Goal: Task Accomplishment & Management: Use online tool/utility

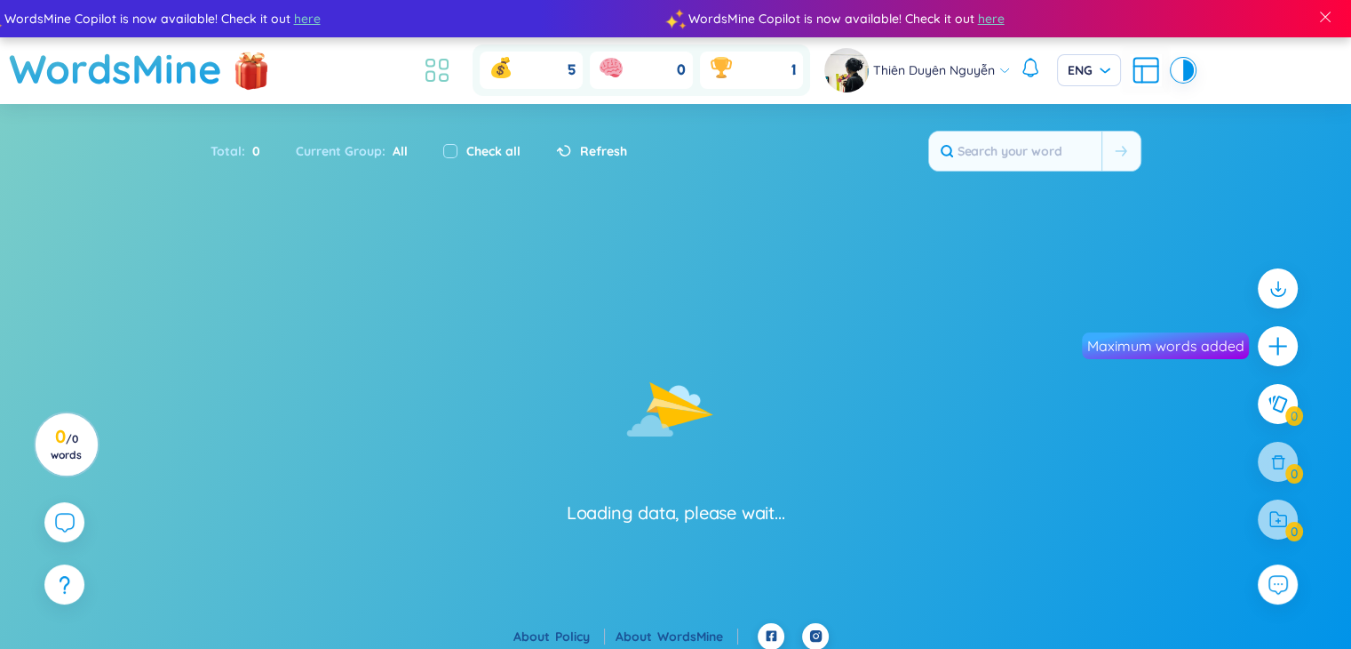
click at [426, 75] on icon at bounding box center [430, 77] width 8 height 10
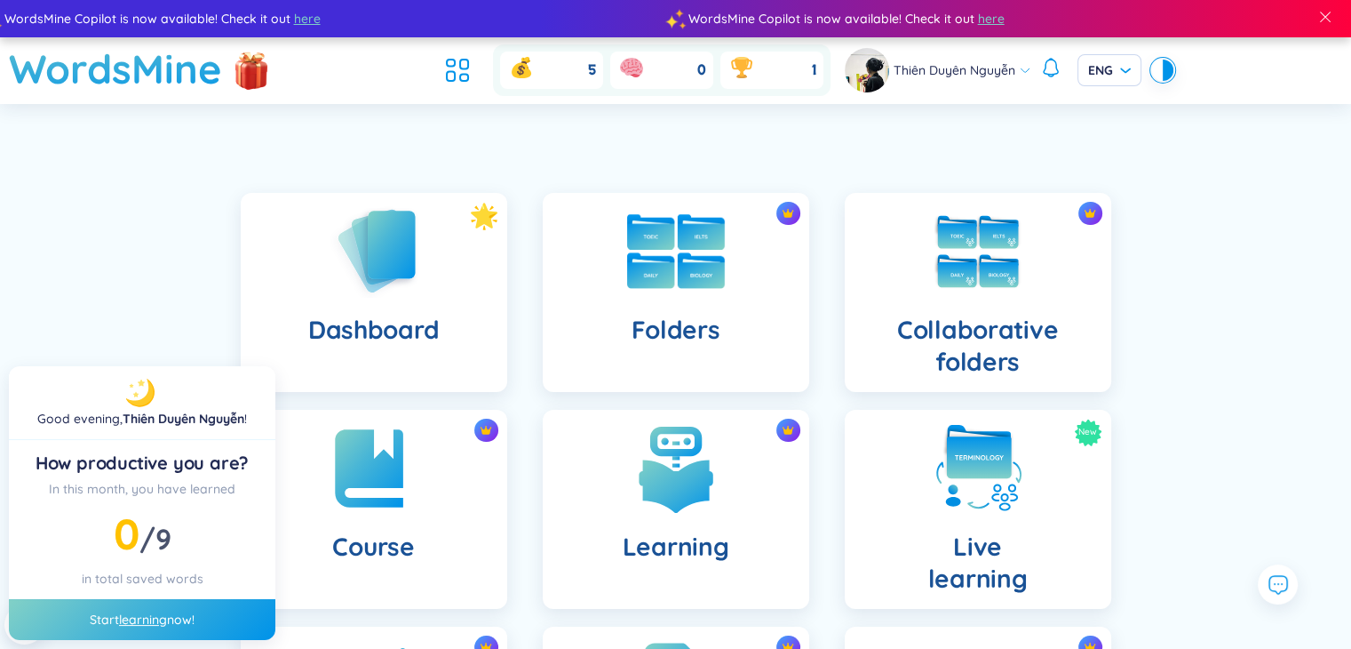
click at [590, 272] on div "Folders" at bounding box center [676, 292] width 267 height 199
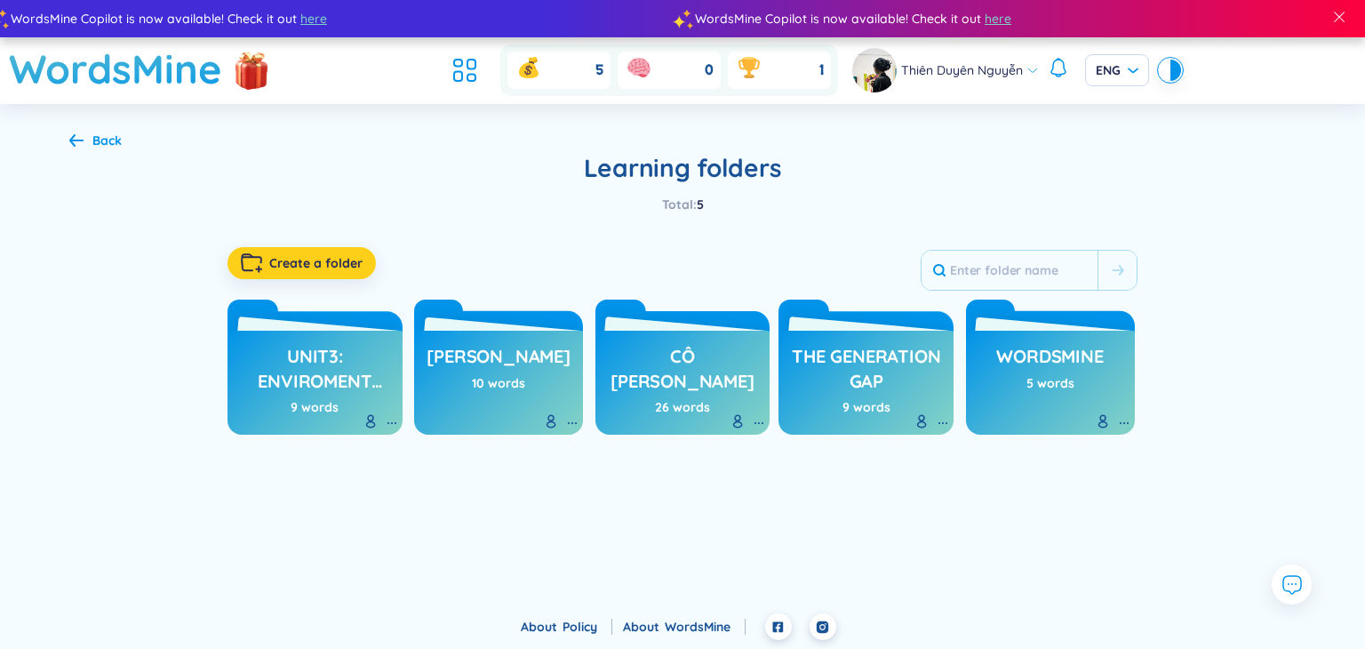
click at [249, 270] on icon "button" at bounding box center [251, 263] width 20 height 18
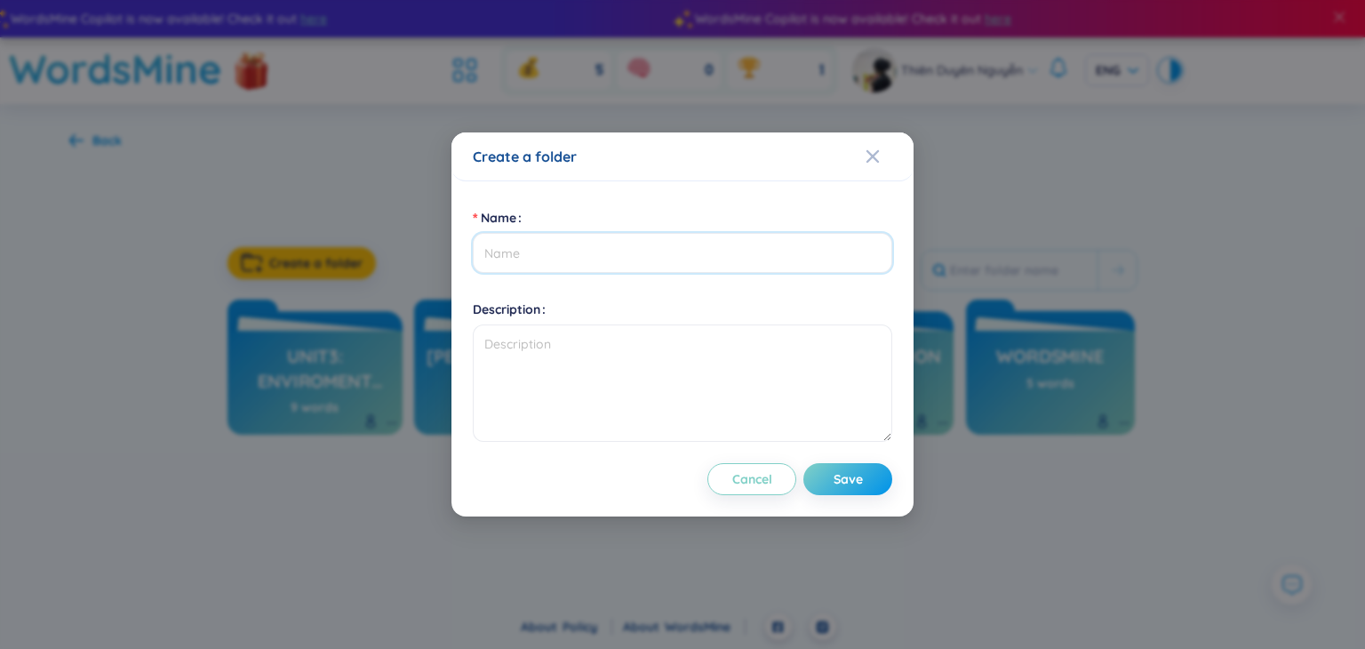
click at [551, 243] on input "Name" at bounding box center [682, 253] width 419 height 40
type input "Unit13"
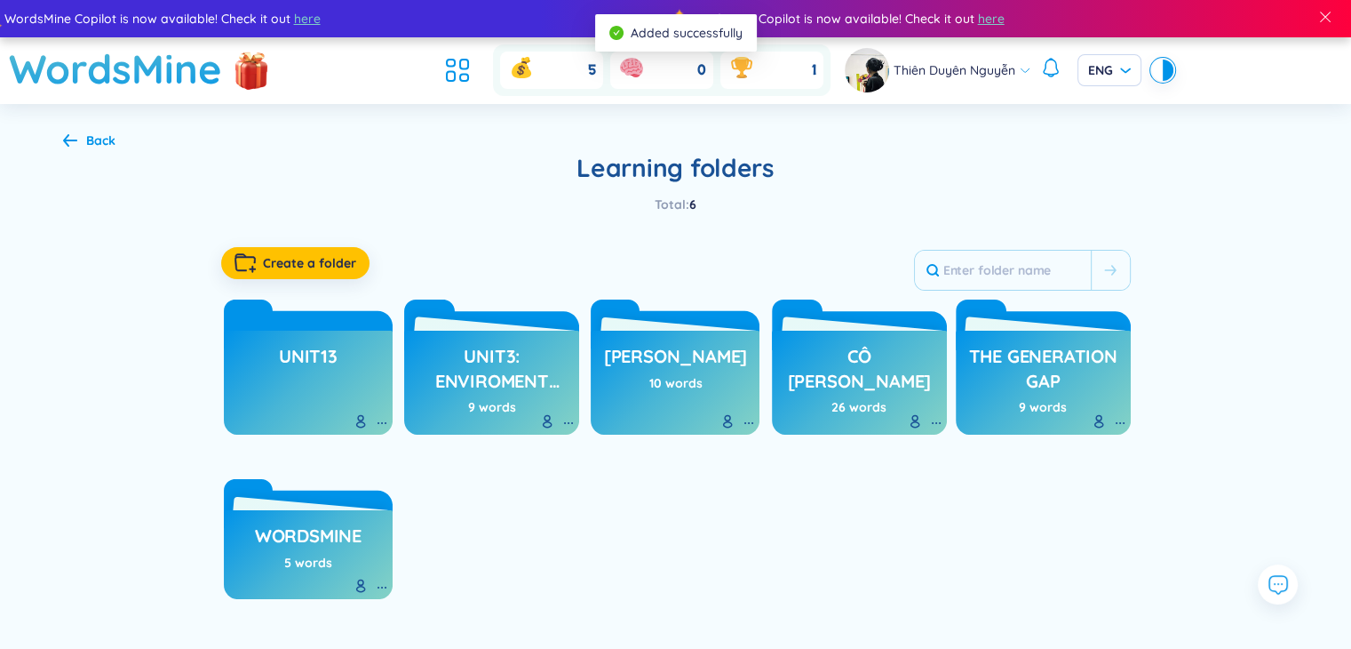
click at [319, 366] on h3 "Unit13" at bounding box center [308, 361] width 59 height 34
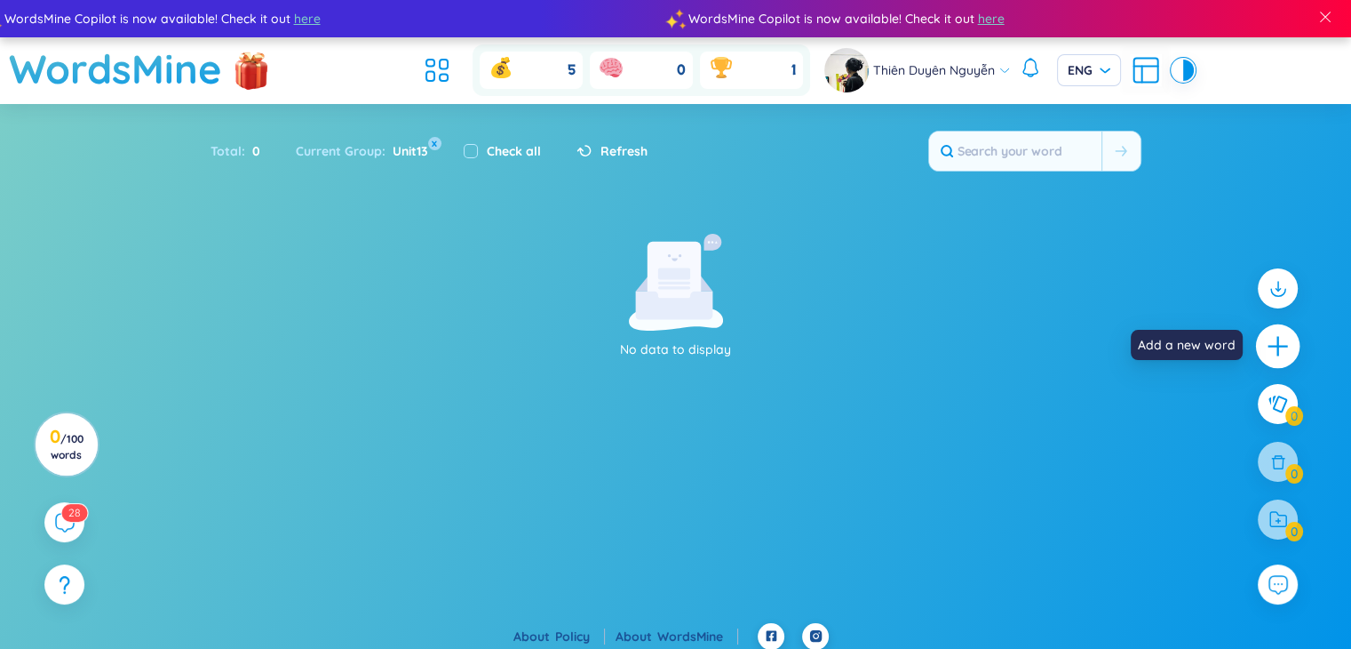
click at [1277, 361] on div at bounding box center [1278, 346] width 44 height 44
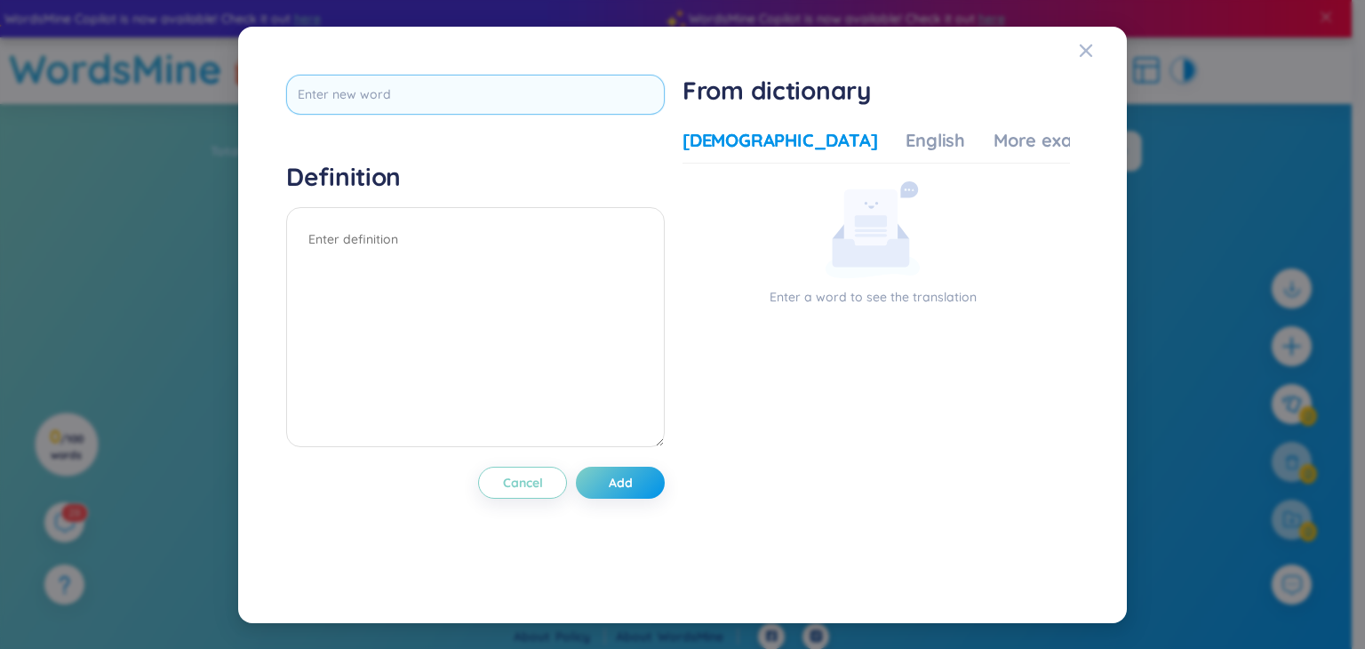
click at [494, 102] on input "text" at bounding box center [475, 95] width 378 height 40
type input "bear in mind"
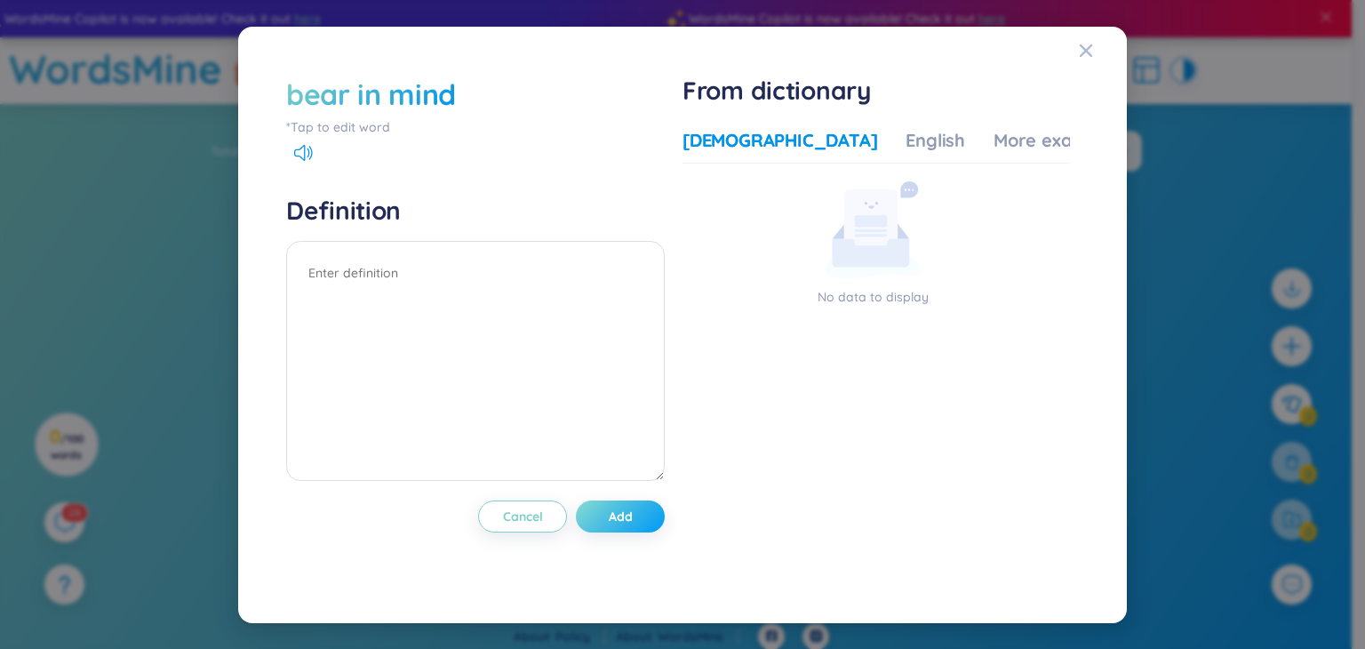
click at [652, 523] on button "Add" at bounding box center [620, 516] width 89 height 32
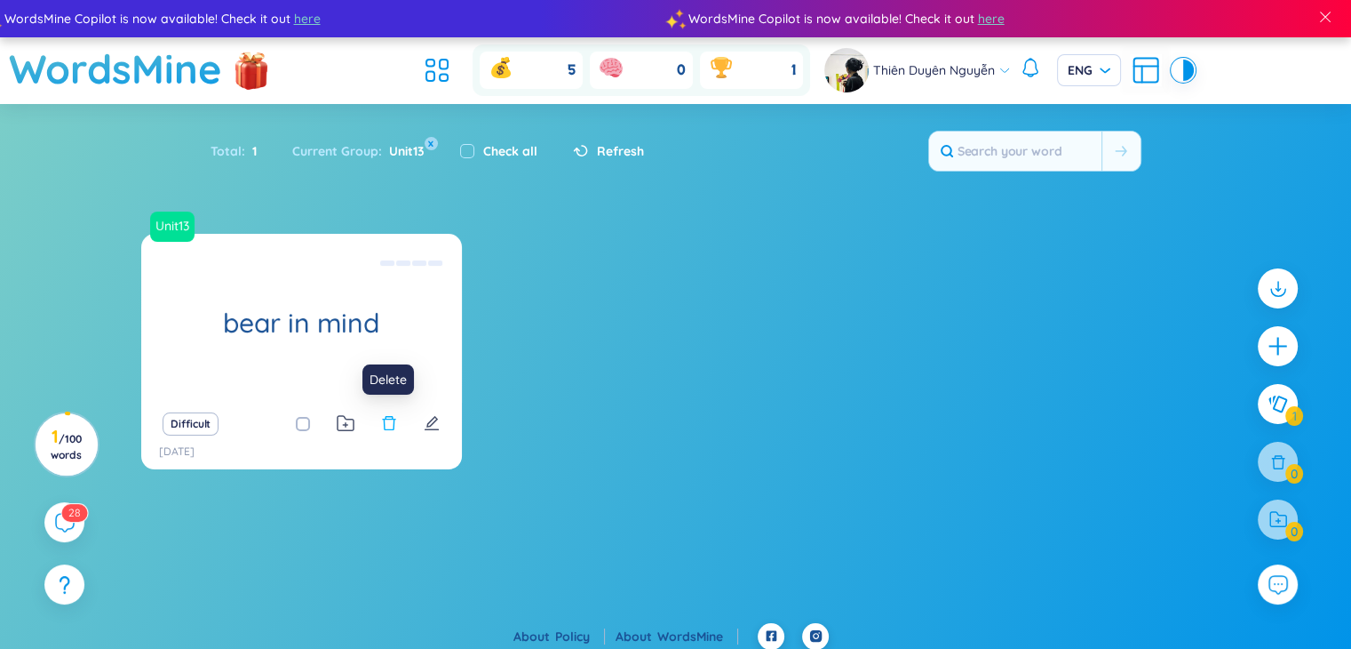
click at [386, 420] on icon "delete" at bounding box center [389, 423] width 16 height 16
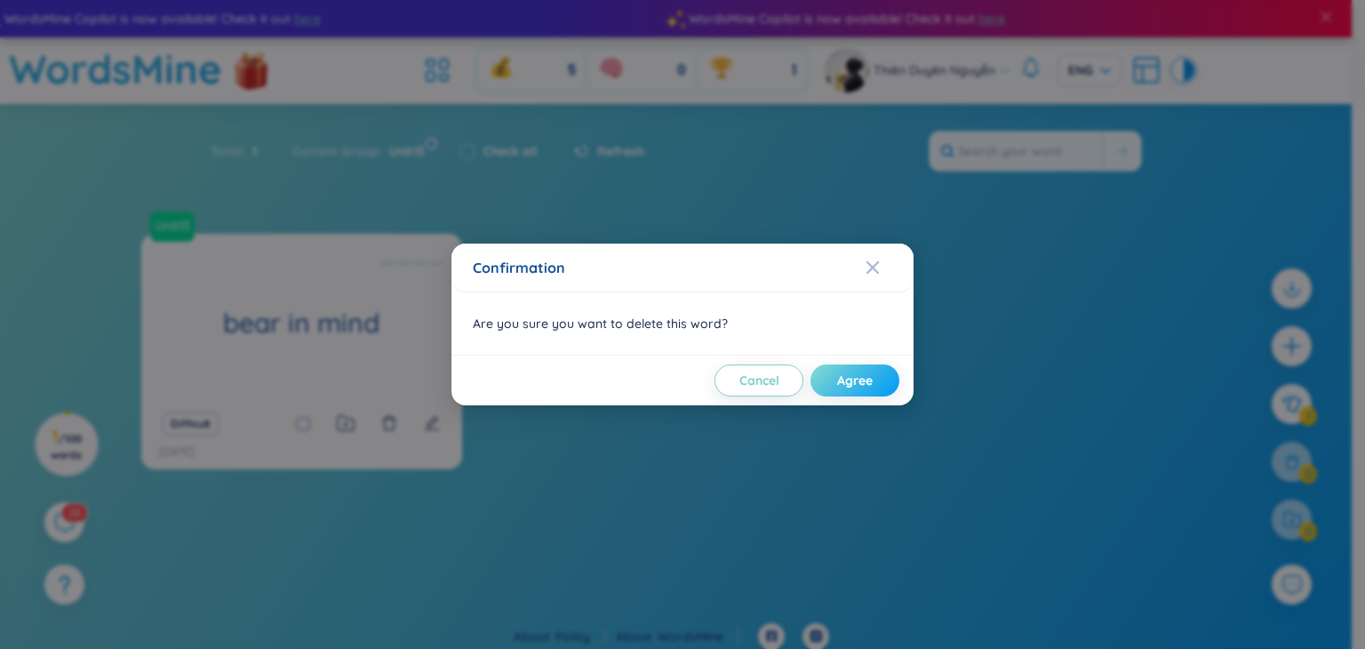
click at [828, 386] on button "Agree" at bounding box center [854, 380] width 89 height 32
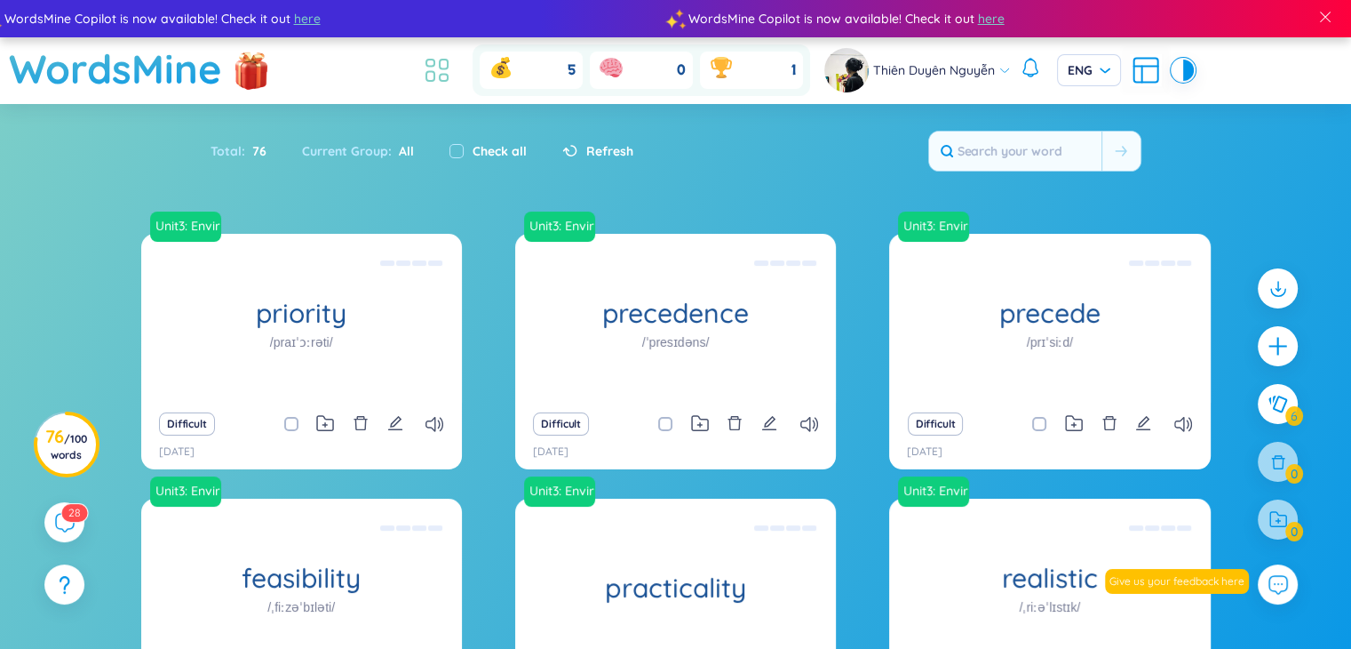
click at [434, 84] on icon at bounding box center [437, 70] width 32 height 32
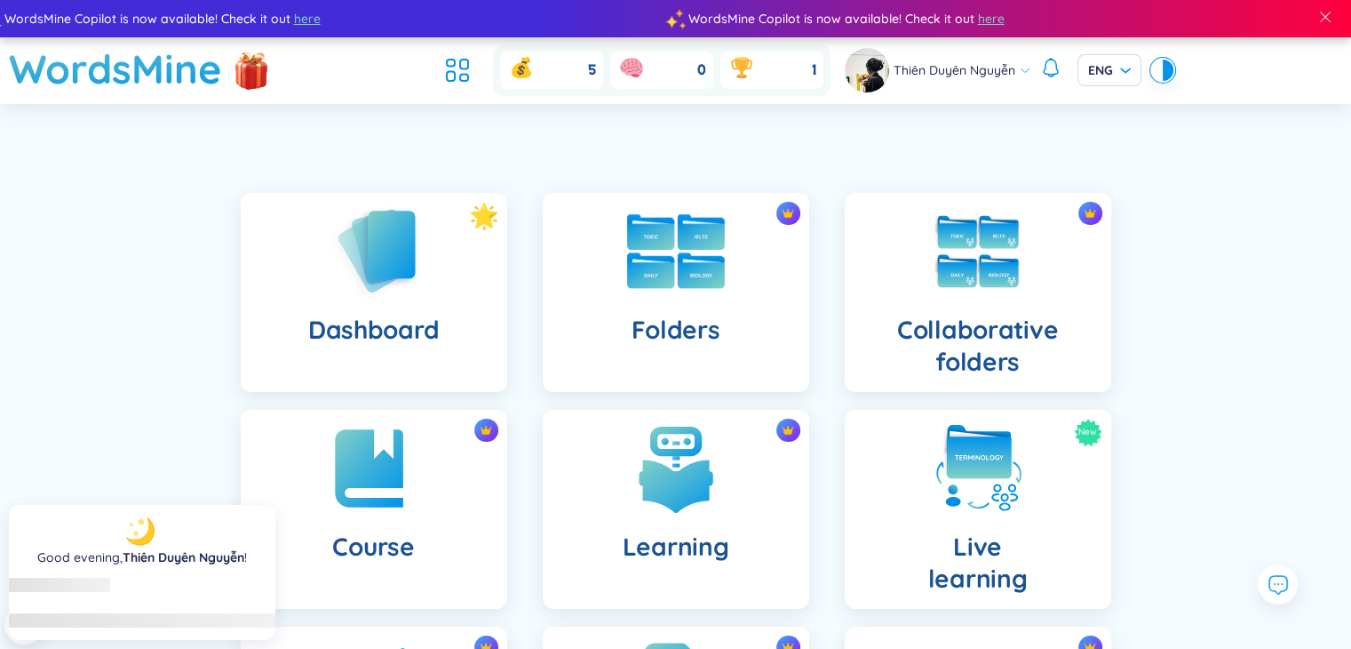
click at [723, 247] on img at bounding box center [676, 251] width 98 height 75
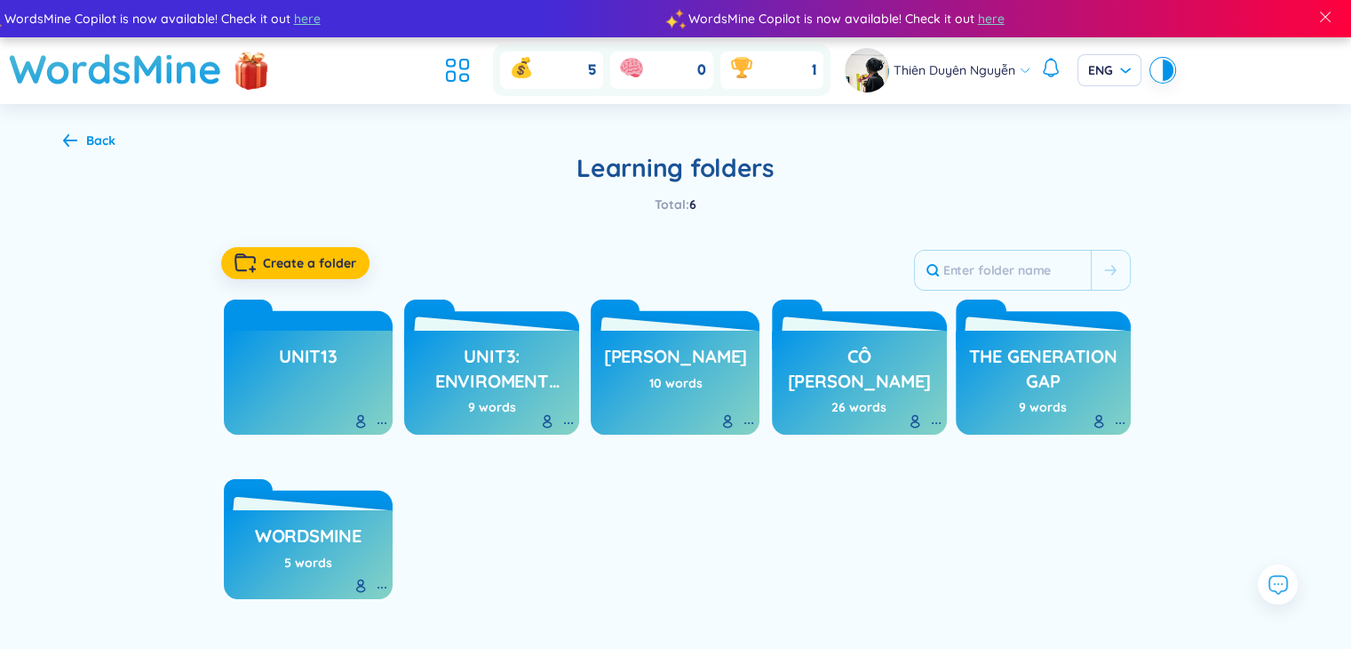
click at [303, 397] on div "Unit13" at bounding box center [308, 382] width 169 height 104
click at [348, 347] on div "Unit13" at bounding box center [308, 382] width 169 height 104
click at [323, 346] on h3 "Unit13" at bounding box center [308, 361] width 59 height 34
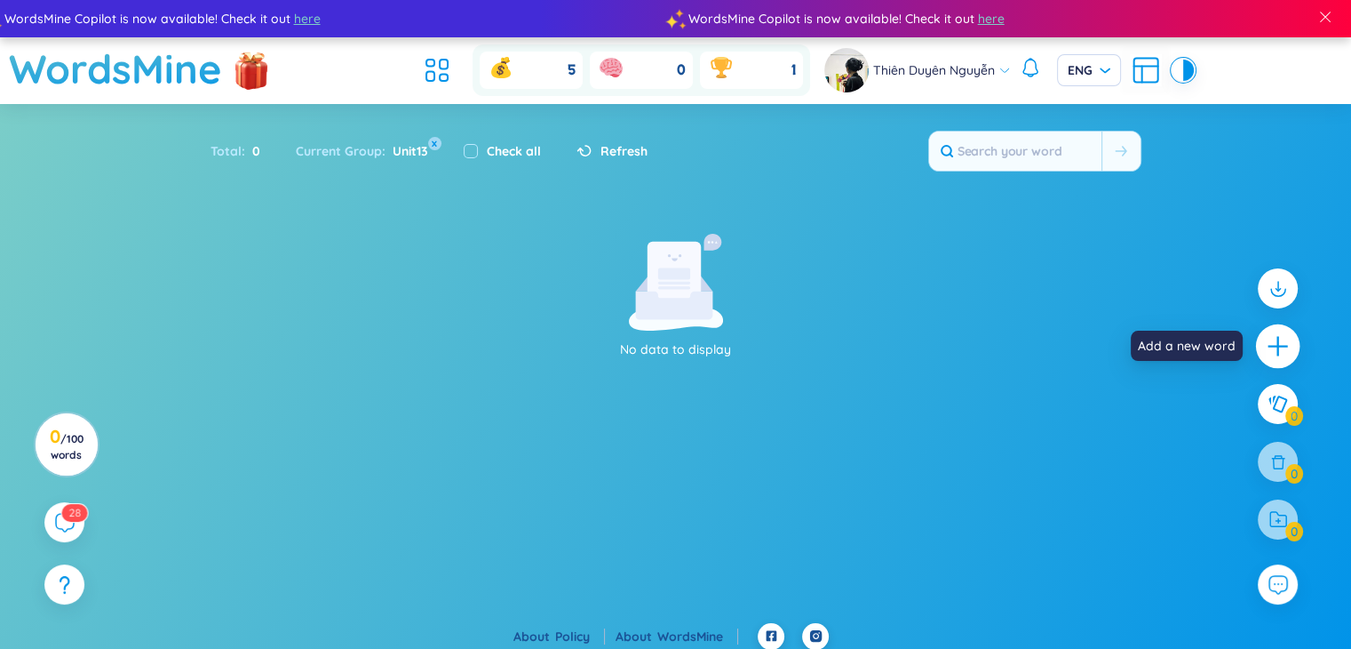
click at [1279, 335] on icon "plus" at bounding box center [1278, 346] width 25 height 25
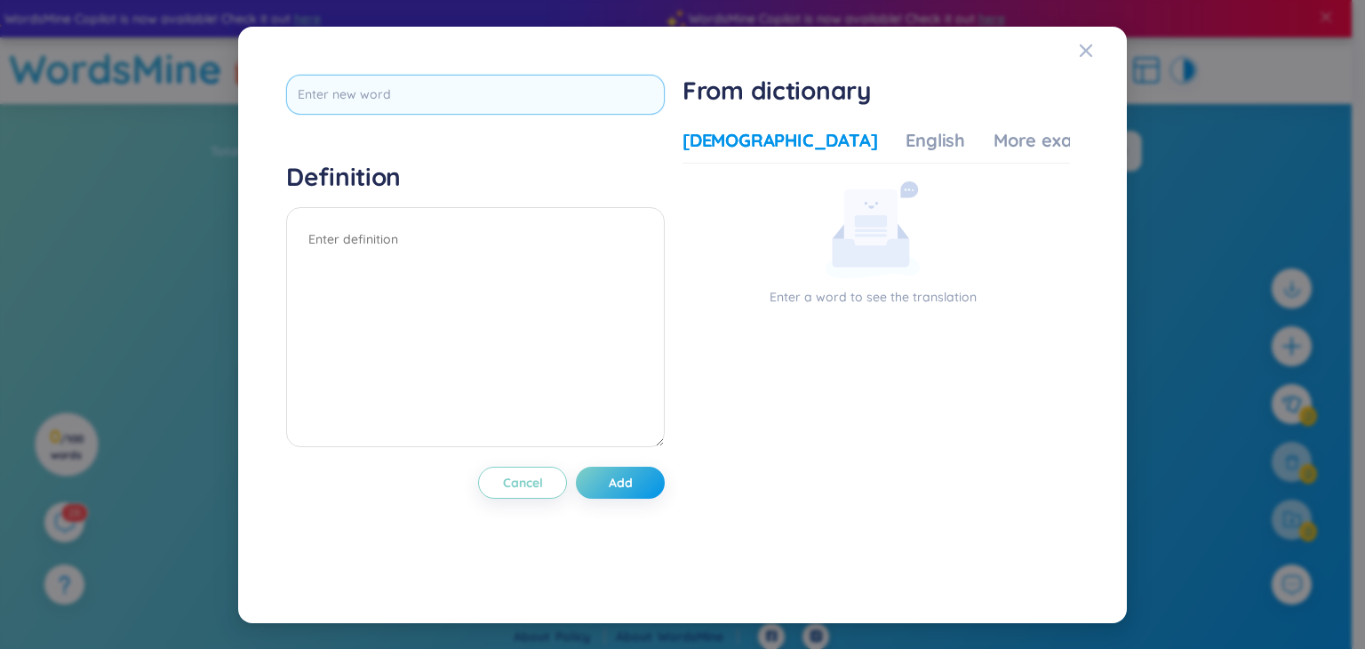
click at [606, 114] on input "text" at bounding box center [475, 95] width 378 height 40
type input "rule"
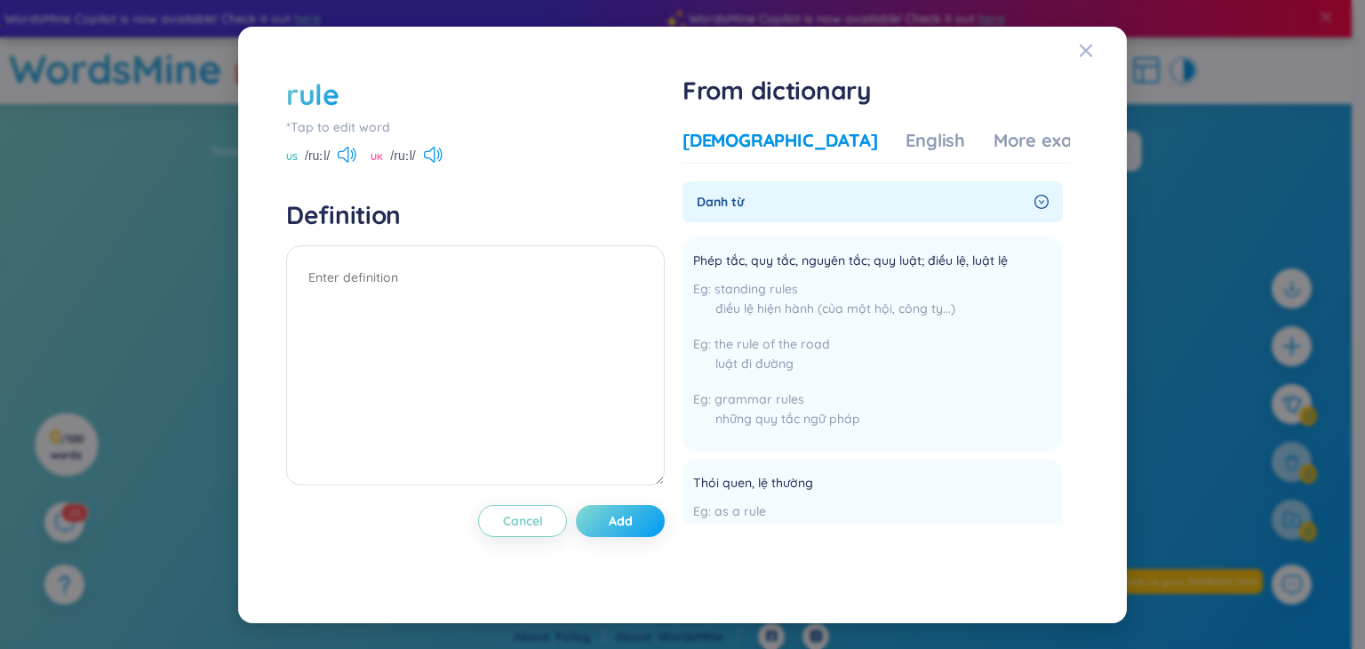
click at [633, 518] on span "Add" at bounding box center [621, 521] width 24 height 18
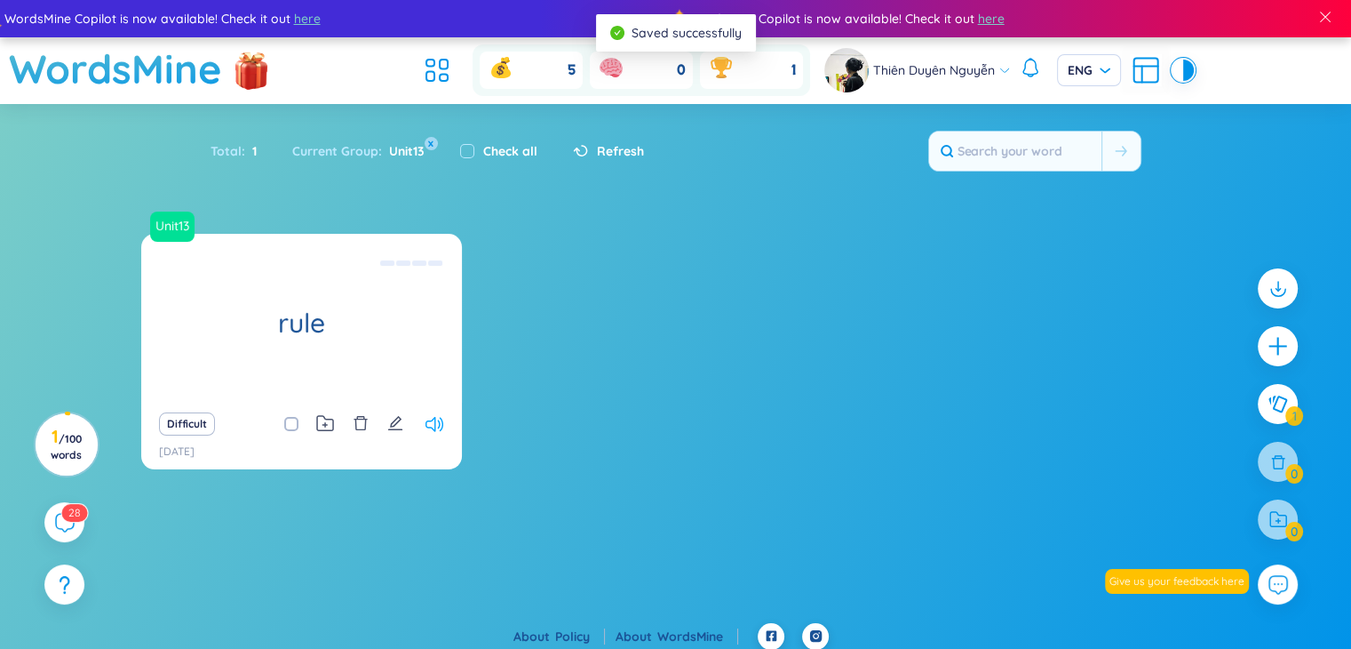
click at [430, 418] on icon at bounding box center [435, 424] width 18 height 15
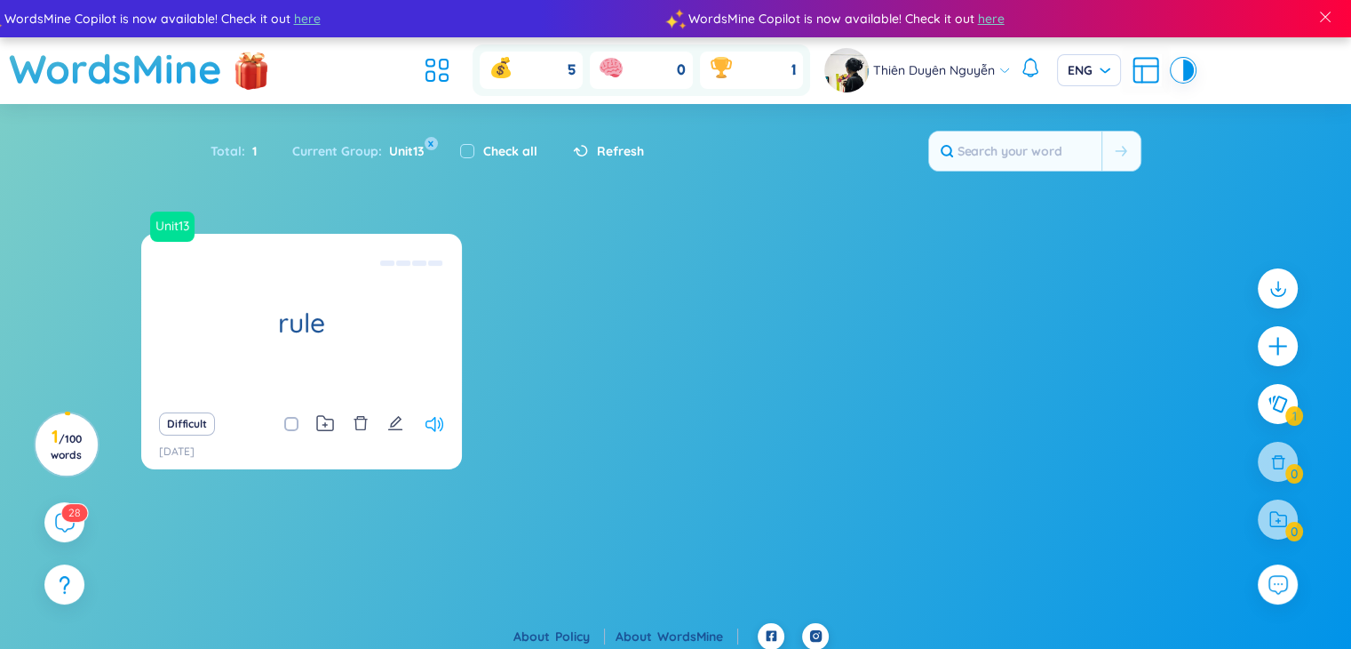
click at [431, 417] on icon at bounding box center [435, 424] width 18 height 15
click at [1268, 347] on icon "plus" at bounding box center [1278, 346] width 25 height 25
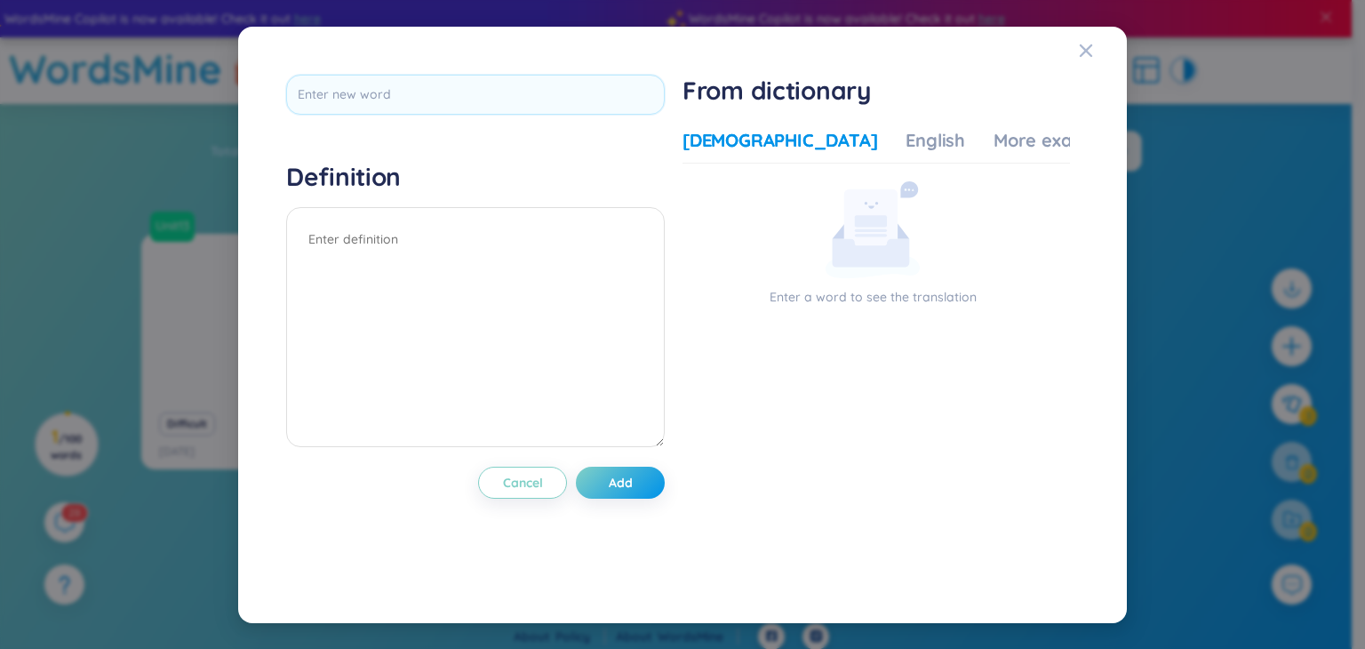
click at [569, 66] on div "Definition Cancel Add From dictionary Vietnamese English More examples Enter a …" at bounding box center [682, 325] width 810 height 518
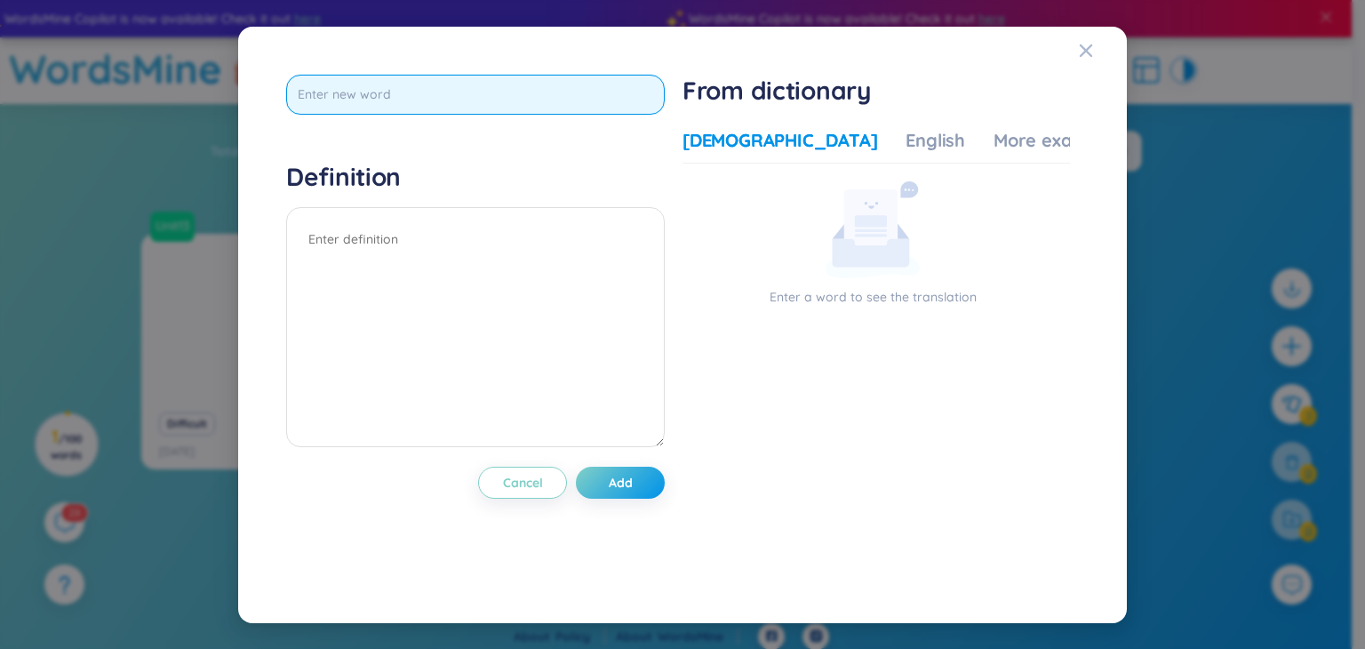
click at [564, 90] on input "text" at bounding box center [475, 95] width 378 height 40
type input "law"
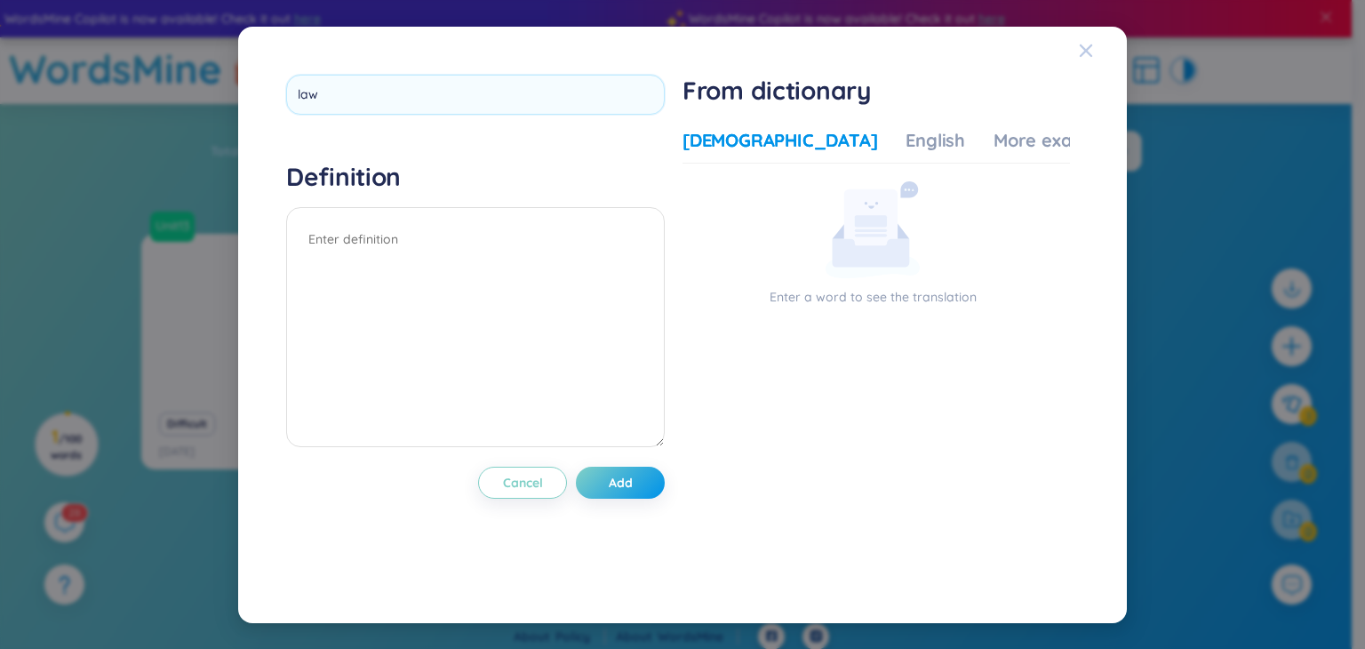
click at [1094, 47] on span "Close" at bounding box center [1102, 51] width 48 height 48
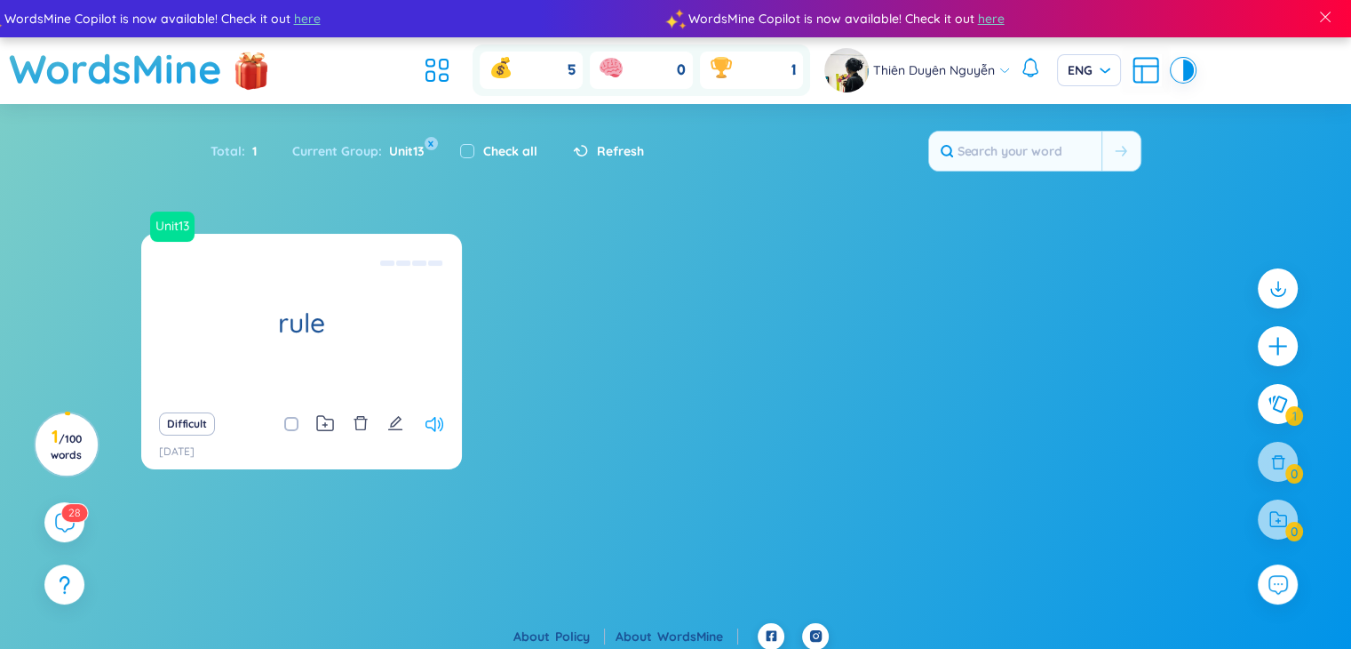
click at [426, 420] on icon at bounding box center [435, 424] width 18 height 15
click at [1264, 346] on div at bounding box center [1278, 346] width 44 height 44
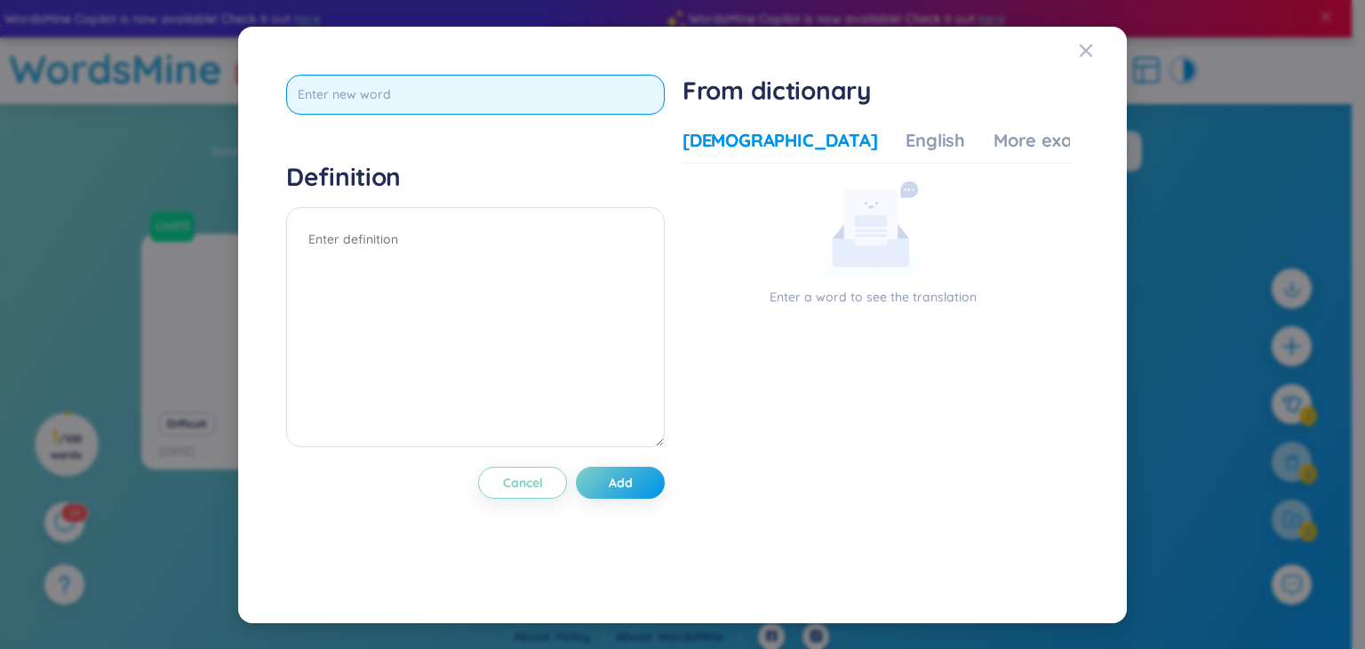
click at [385, 107] on input "text" at bounding box center [475, 95] width 378 height 40
type input "promise"
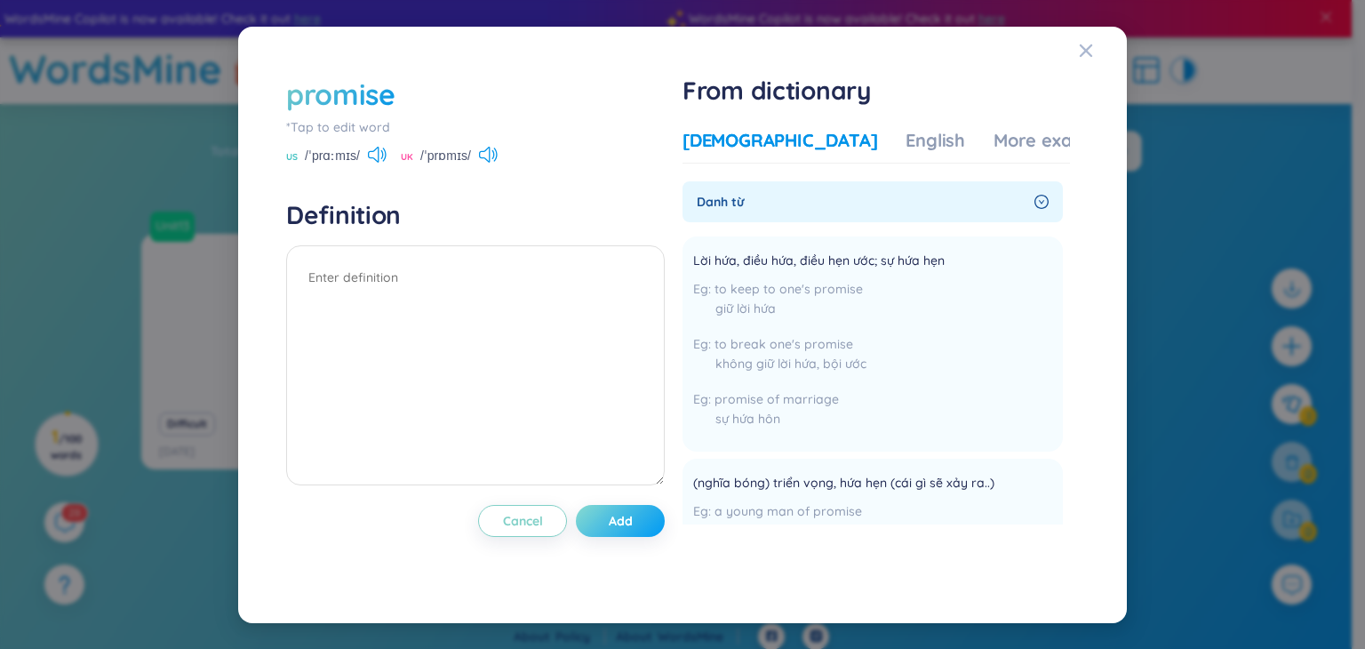
click at [627, 518] on span "Add" at bounding box center [621, 521] width 24 height 18
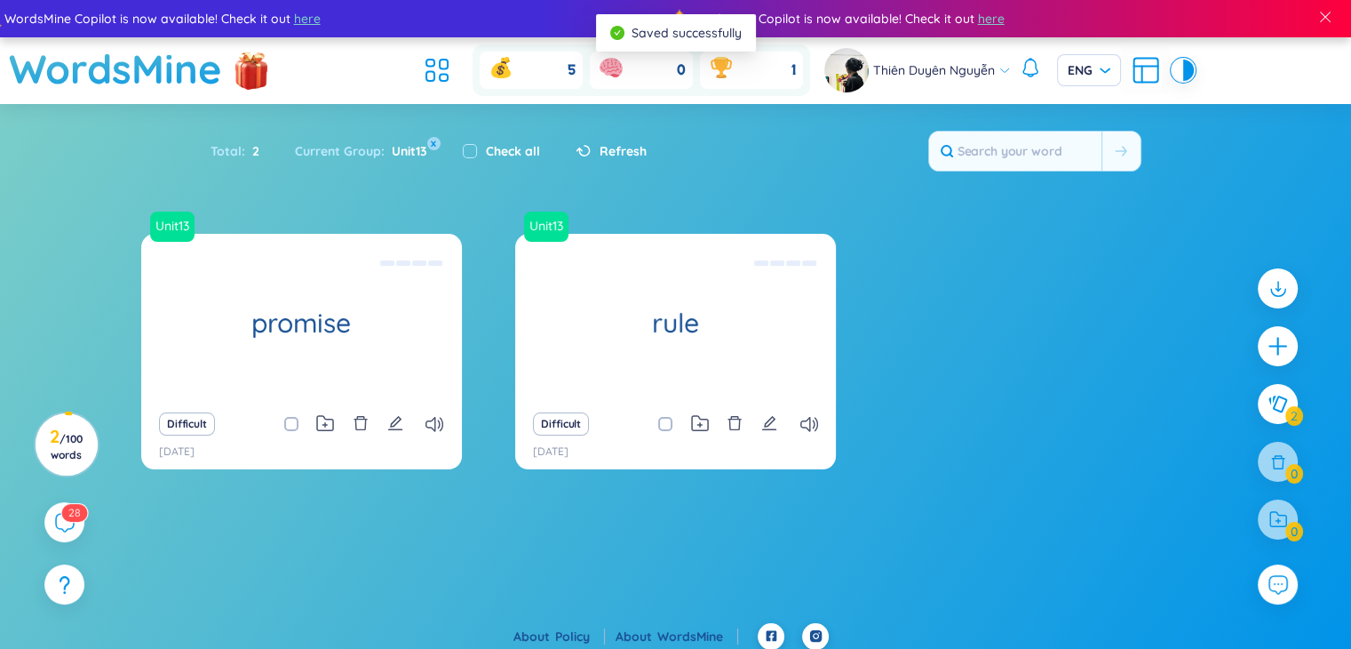
click at [422, 422] on div "Difficult" at bounding box center [301, 423] width 303 height 25
click at [428, 420] on icon at bounding box center [435, 424] width 18 height 15
